Goal: Information Seeking & Learning: Check status

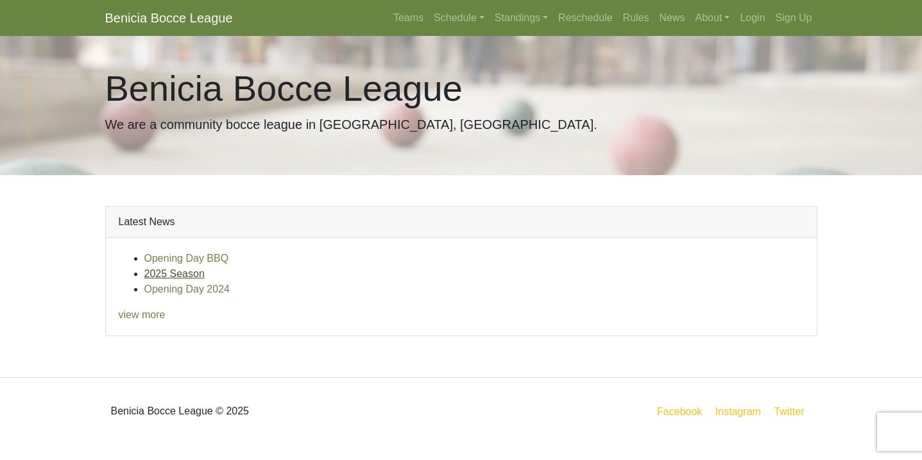
click at [175, 271] on link "2025 Season" at bounding box center [174, 273] width 60 height 11
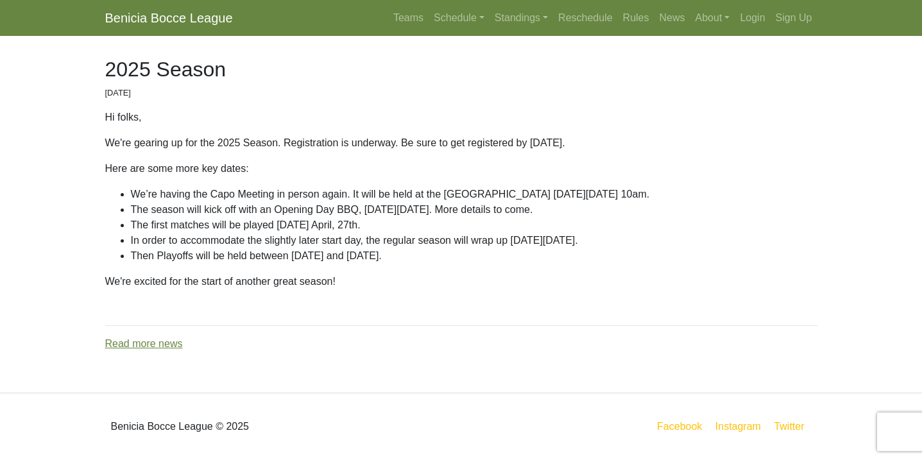
scroll to position [81, 0]
click at [151, 346] on link "Read more news" at bounding box center [144, 344] width 78 height 11
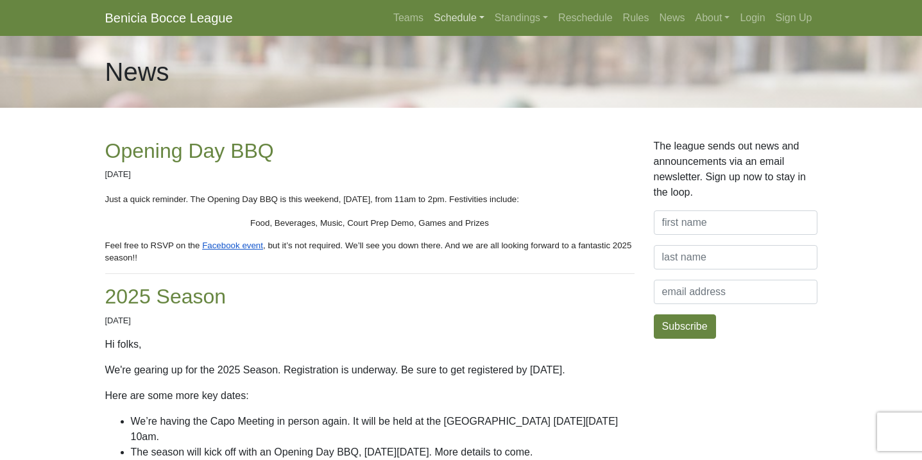
click at [461, 20] on link "Schedule" at bounding box center [459, 18] width 61 height 26
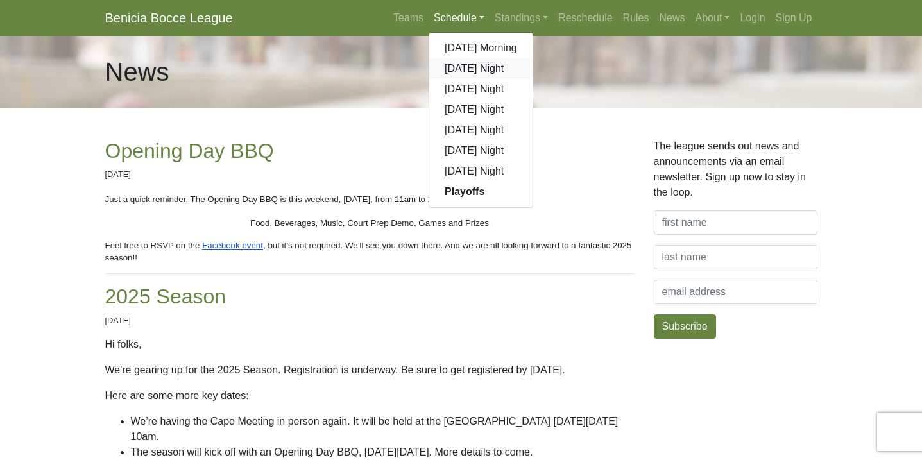
click at [460, 71] on link "[DATE] Night" at bounding box center [480, 68] width 103 height 21
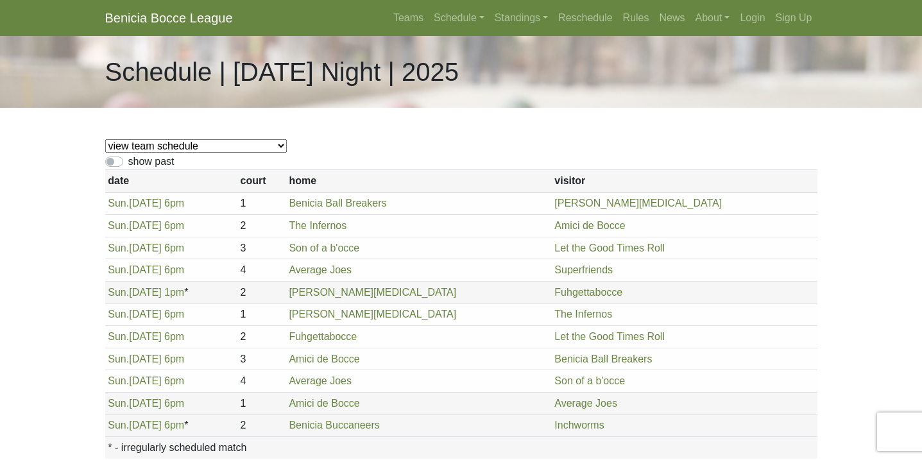
click at [115, 156] on div "show past" at bounding box center [461, 161] width 712 height 15
click at [128, 163] on label "show past" at bounding box center [151, 161] width 46 height 15
click at [128, 162] on input "show past" at bounding box center [132, 158] width 8 height 8
checkbox input "true"
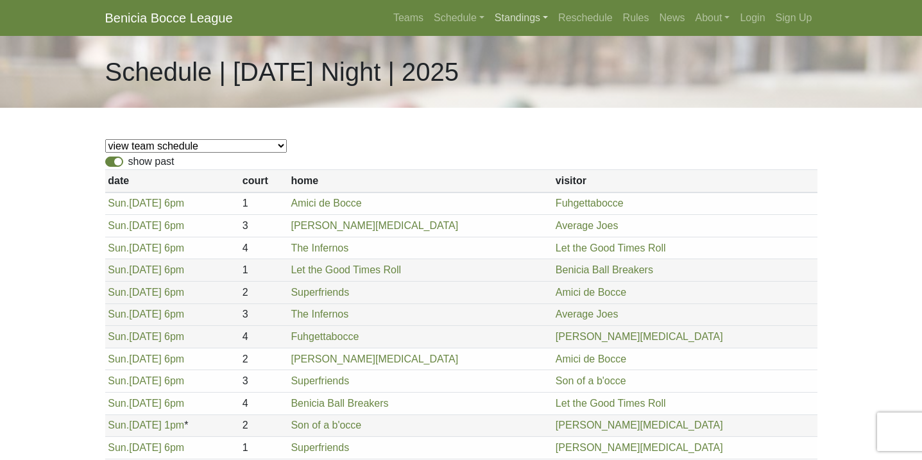
click at [519, 18] on link "Standings" at bounding box center [521, 18] width 64 height 26
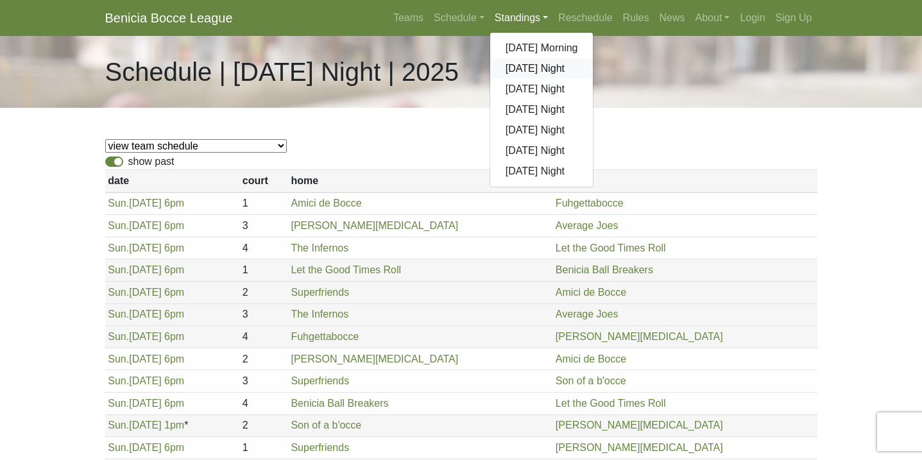
click at [514, 65] on link "[DATE] Night" at bounding box center [541, 68] width 103 height 21
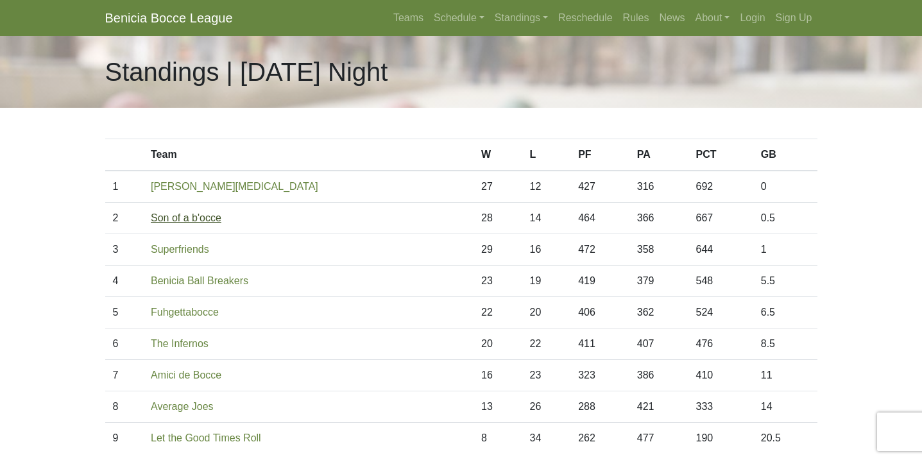
click at [165, 219] on link "Son of a b'occe" at bounding box center [186, 217] width 71 height 11
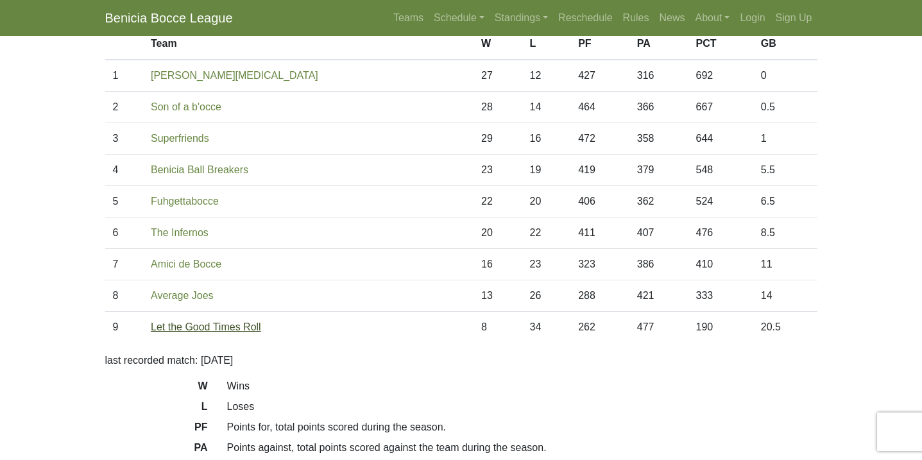
scroll to position [69, 0]
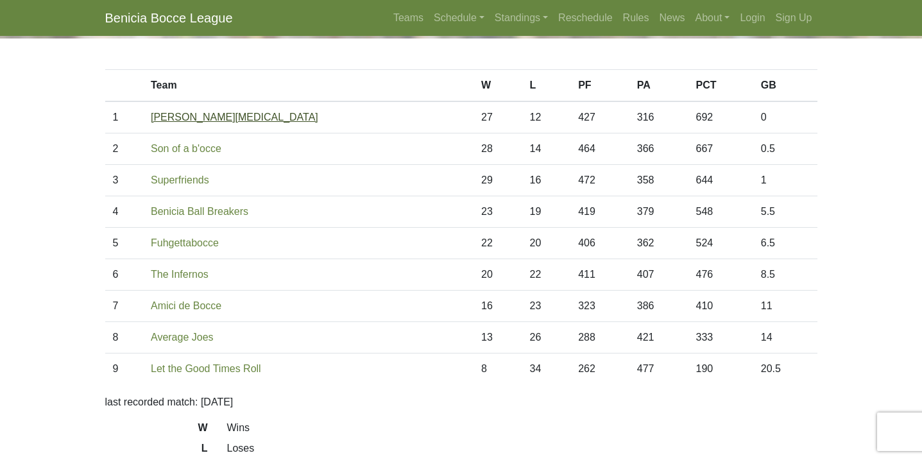
click at [201, 117] on link "Benicia Smog" at bounding box center [234, 117] width 167 height 11
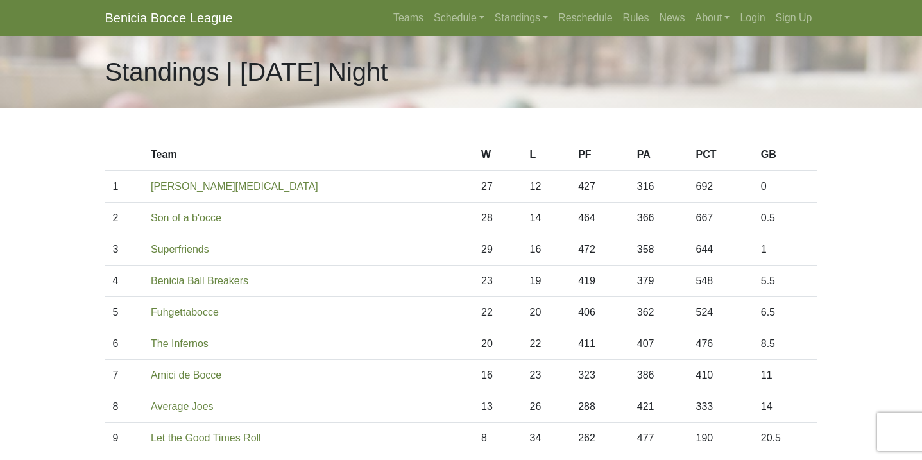
scroll to position [0, 0]
